Goal: Navigation & Orientation: Find specific page/section

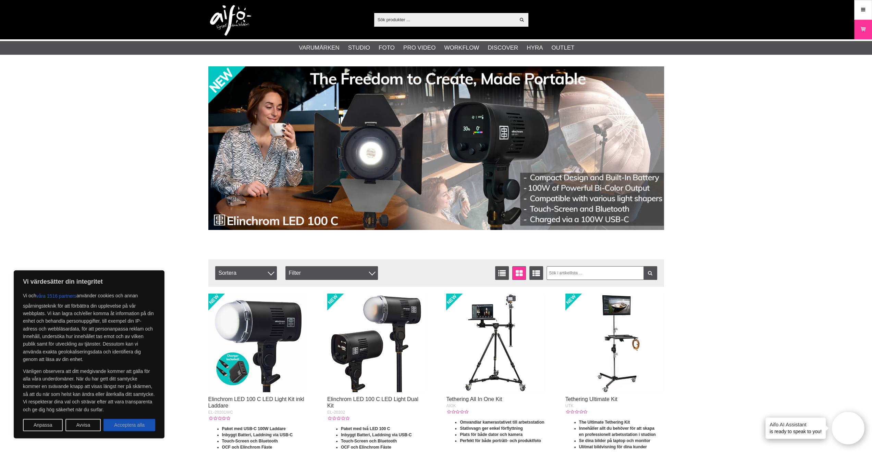
click at [113, 427] on button "Acceptera alla" at bounding box center [129, 425] width 52 height 12
checkbox input "true"
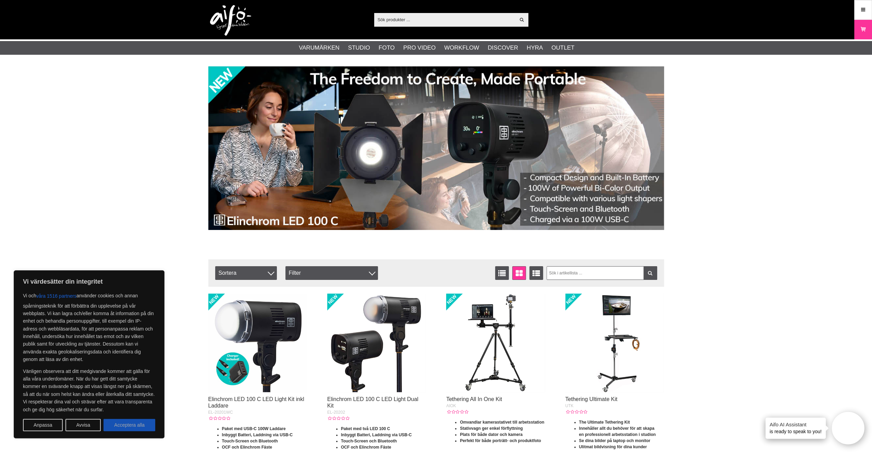
checkbox input "true"
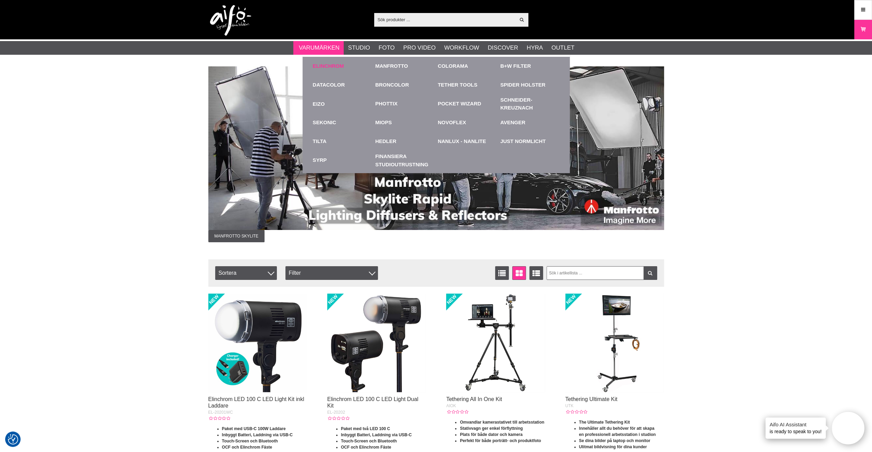
click at [323, 69] on link "Elinchrom" at bounding box center [328, 66] width 31 height 8
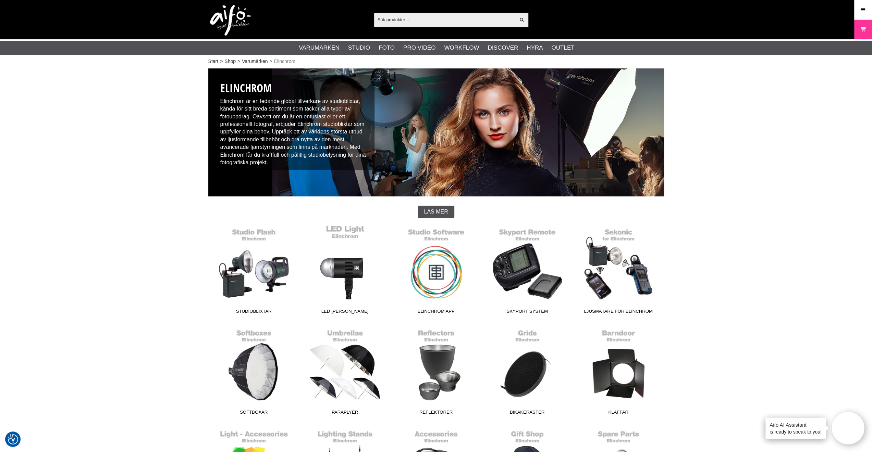
click at [346, 258] on link "LED [PERSON_NAME]" at bounding box center [344, 271] width 91 height 92
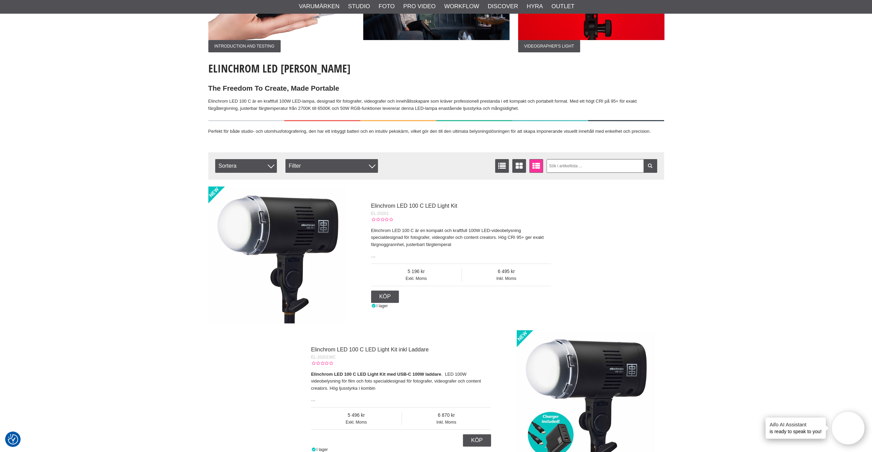
scroll to position [123, 0]
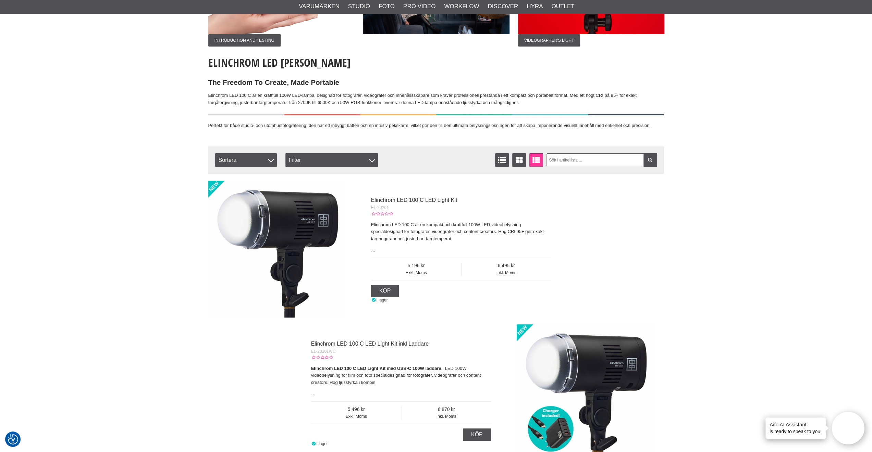
click at [261, 200] on img at bounding box center [276, 249] width 137 height 137
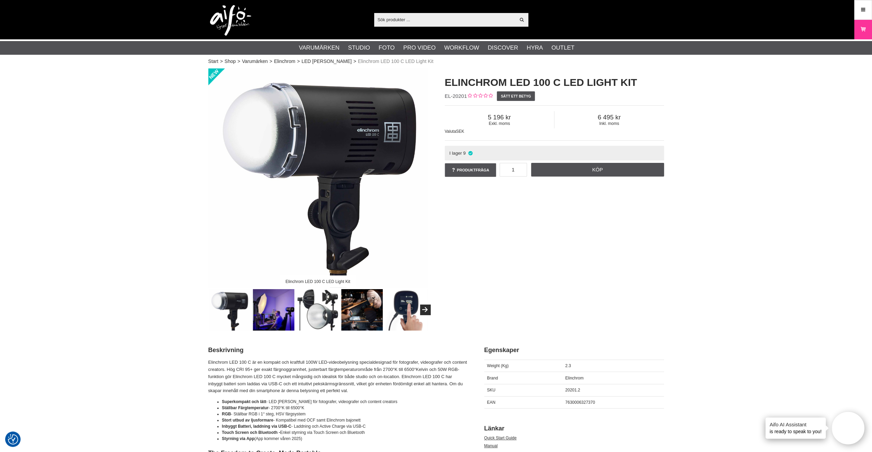
click at [242, 14] on img at bounding box center [230, 20] width 41 height 31
